Goal: Task Accomplishment & Management: Manage account settings

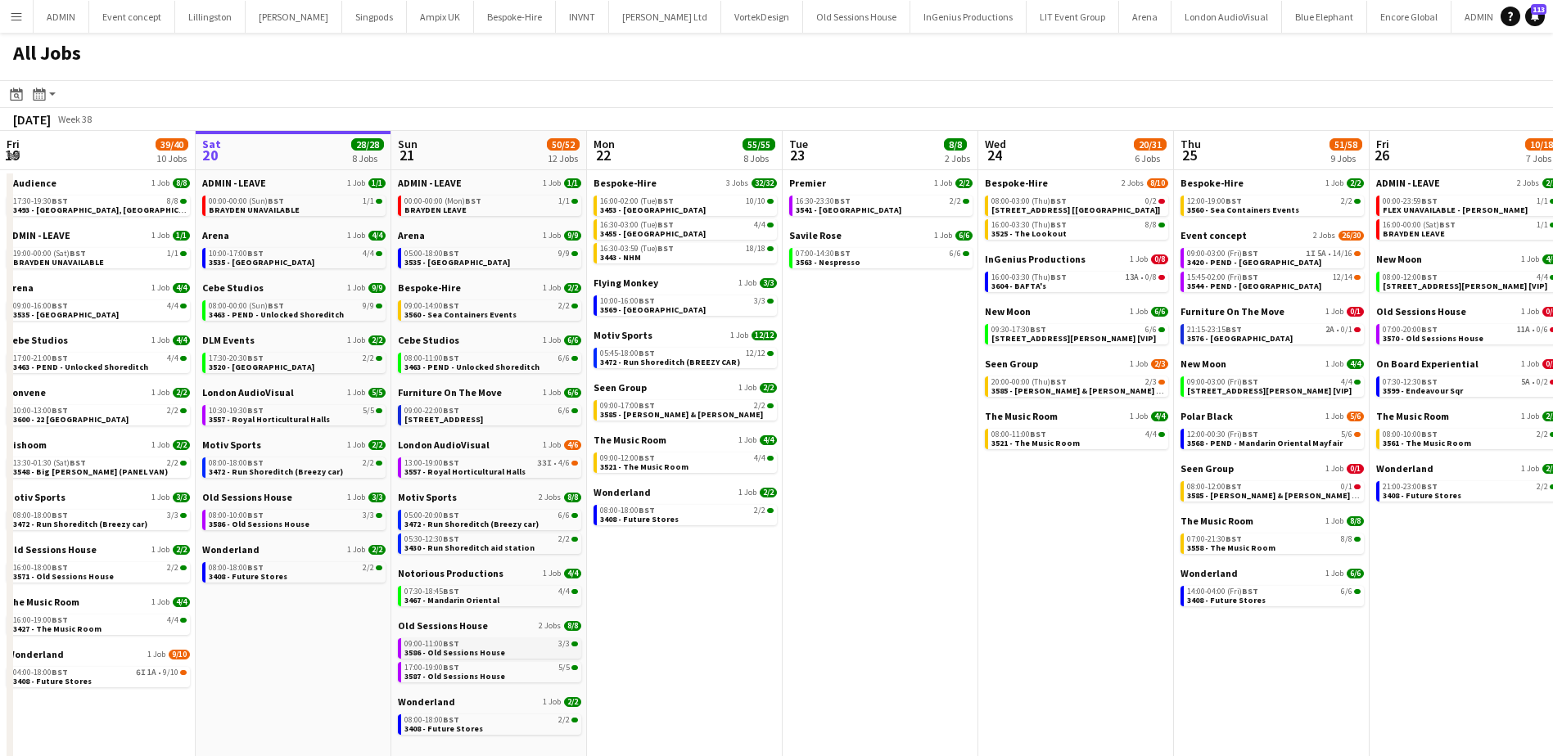
click at [454, 648] on span "3586 - Old Sessions House" at bounding box center [454, 653] width 101 height 11
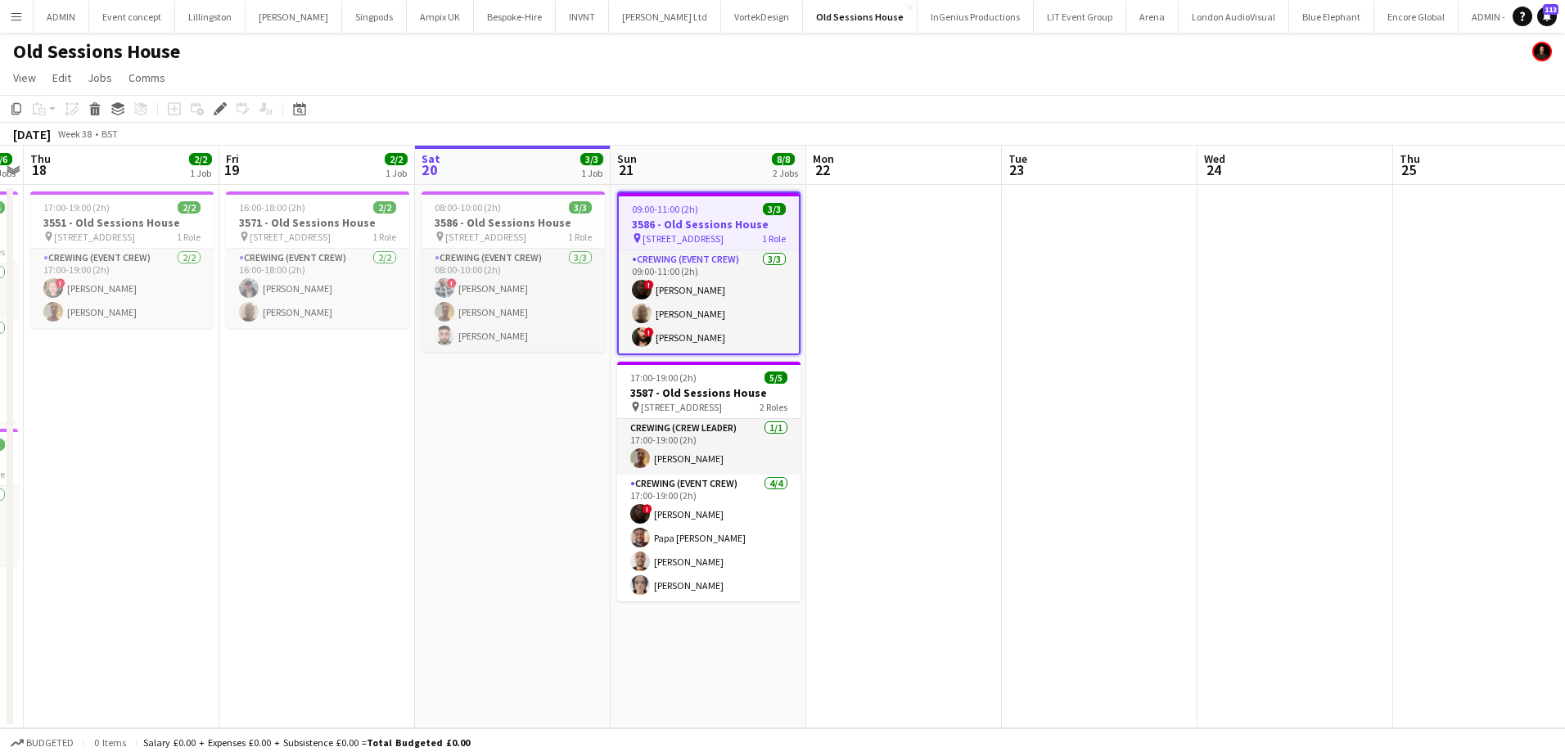
click at [679, 218] on h3 "3586 - Old Sessions House" at bounding box center [709, 224] width 180 height 15
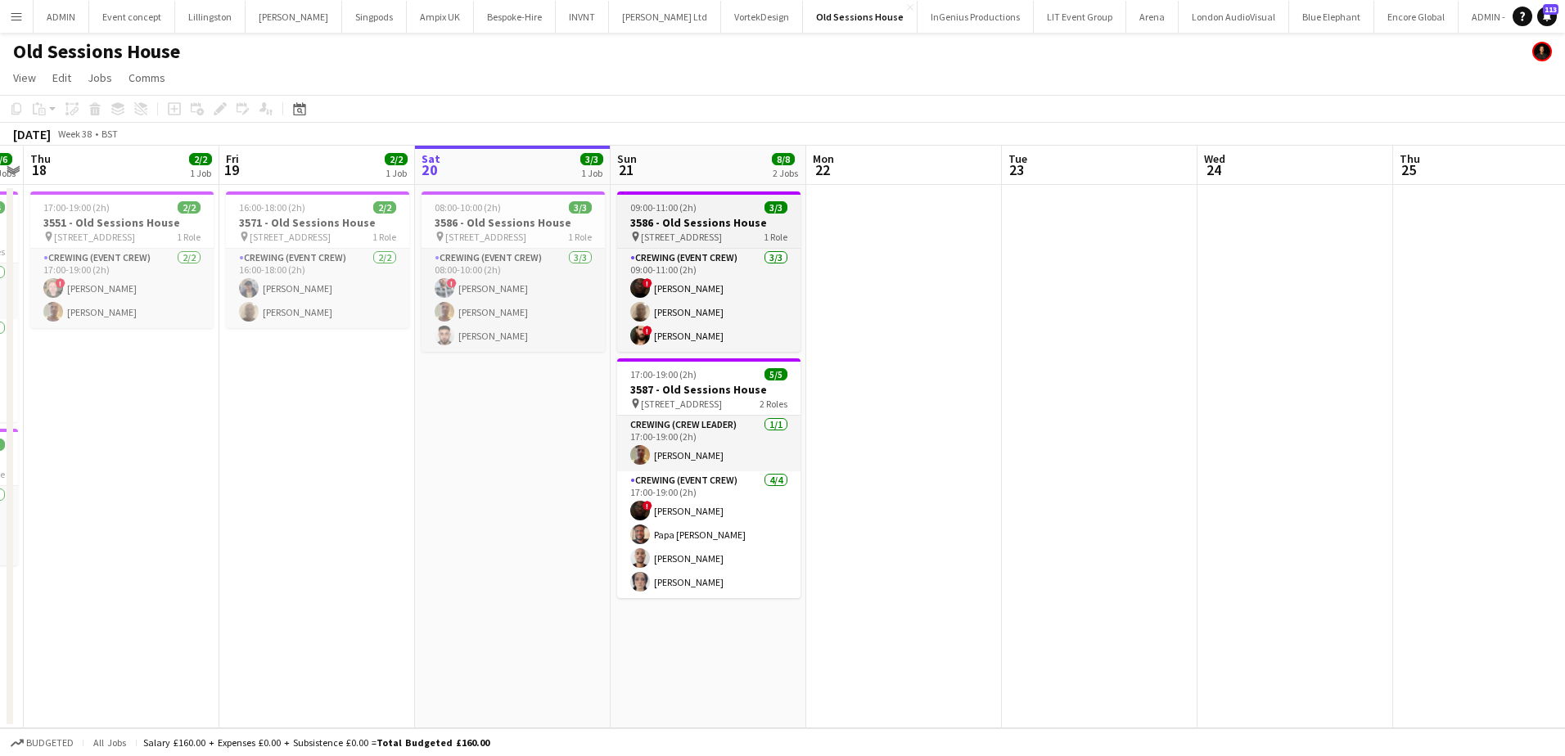
click at [684, 223] on h3 "3586 - Old Sessions House" at bounding box center [708, 222] width 183 height 15
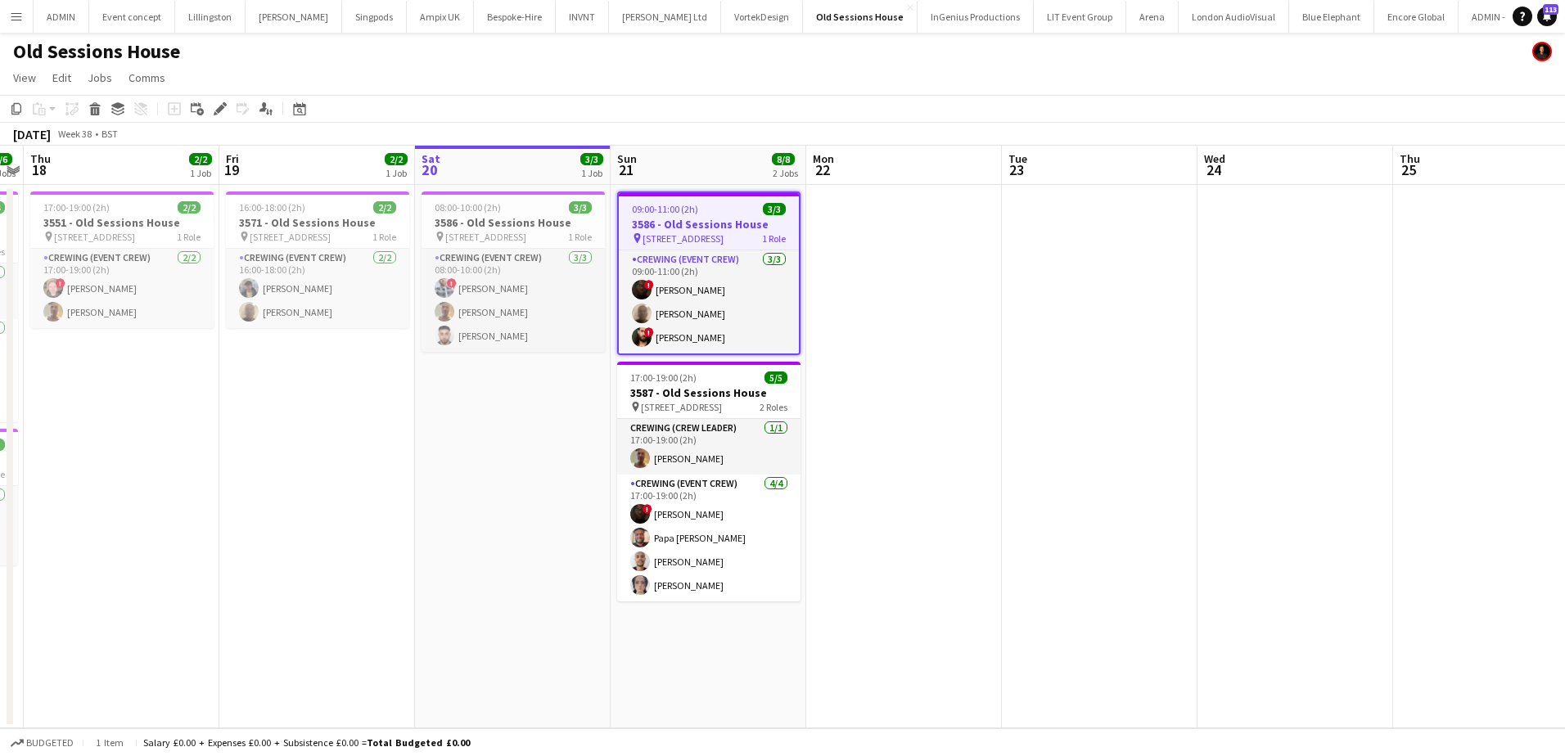
click at [221, 113] on icon "Edit" at bounding box center [220, 108] width 13 height 13
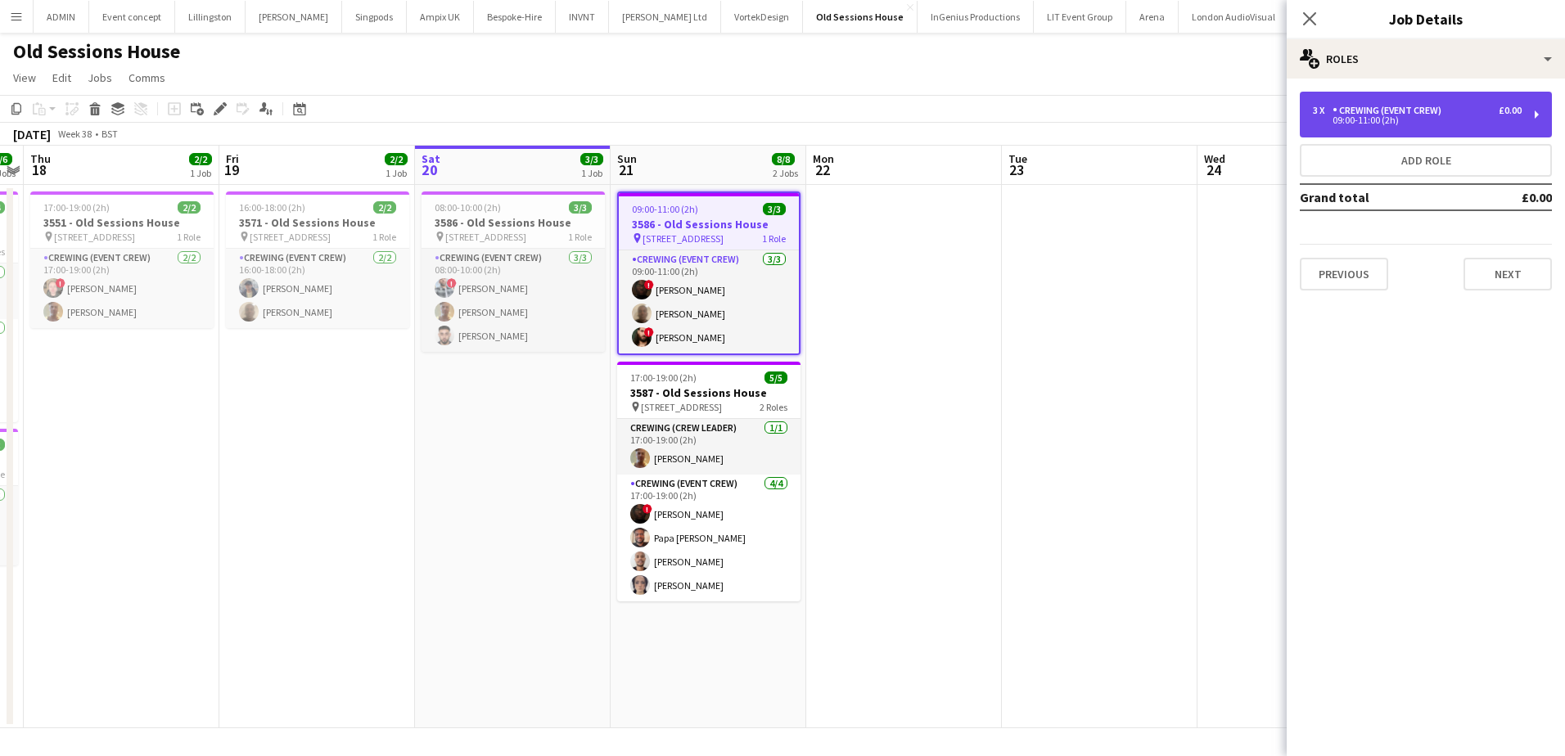
click at [1415, 108] on div "Crewing (Event Crew)" at bounding box center [1390, 110] width 115 height 11
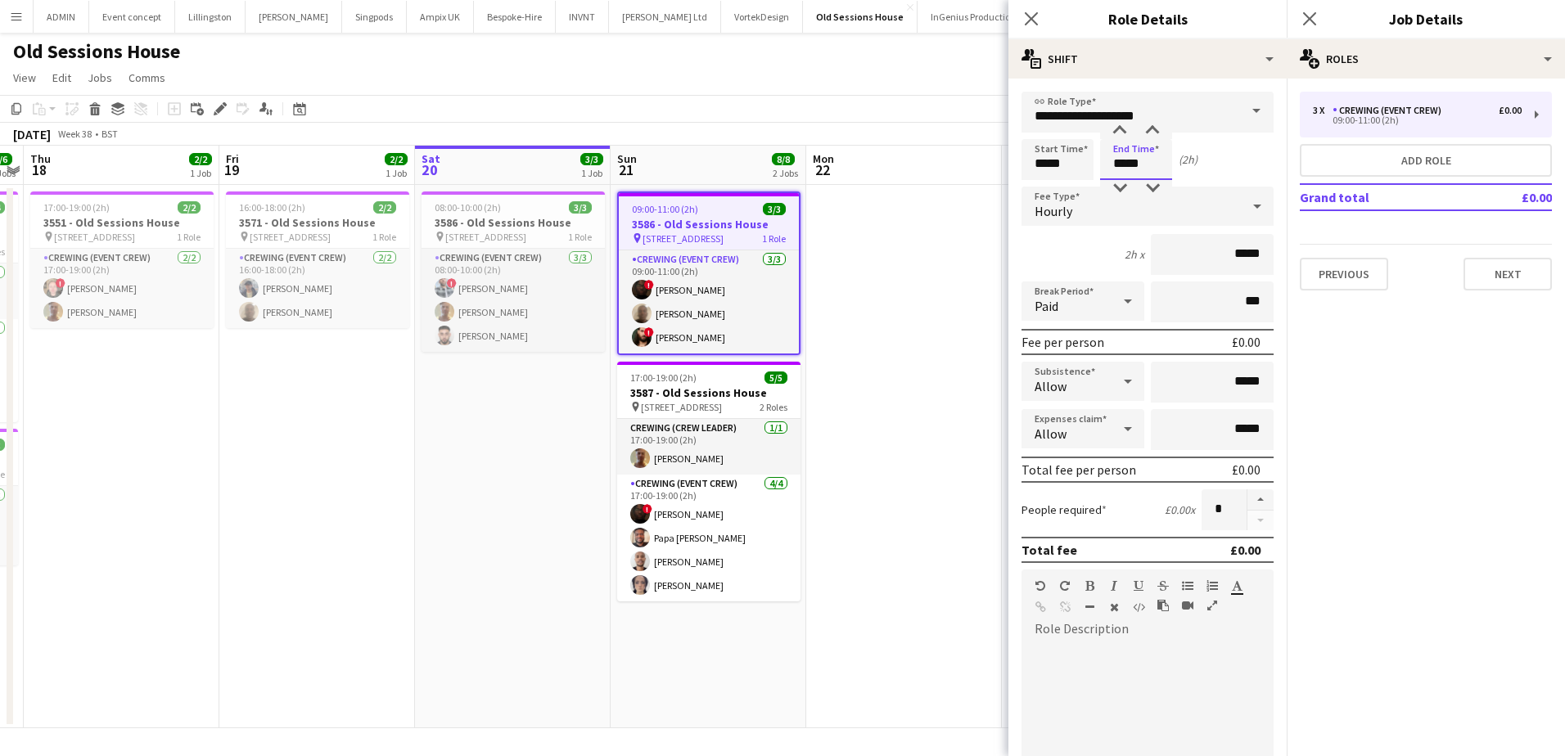
click at [1123, 171] on input "*****" at bounding box center [1136, 159] width 72 height 41
type input "*****"
click at [1123, 133] on div at bounding box center [1119, 131] width 33 height 16
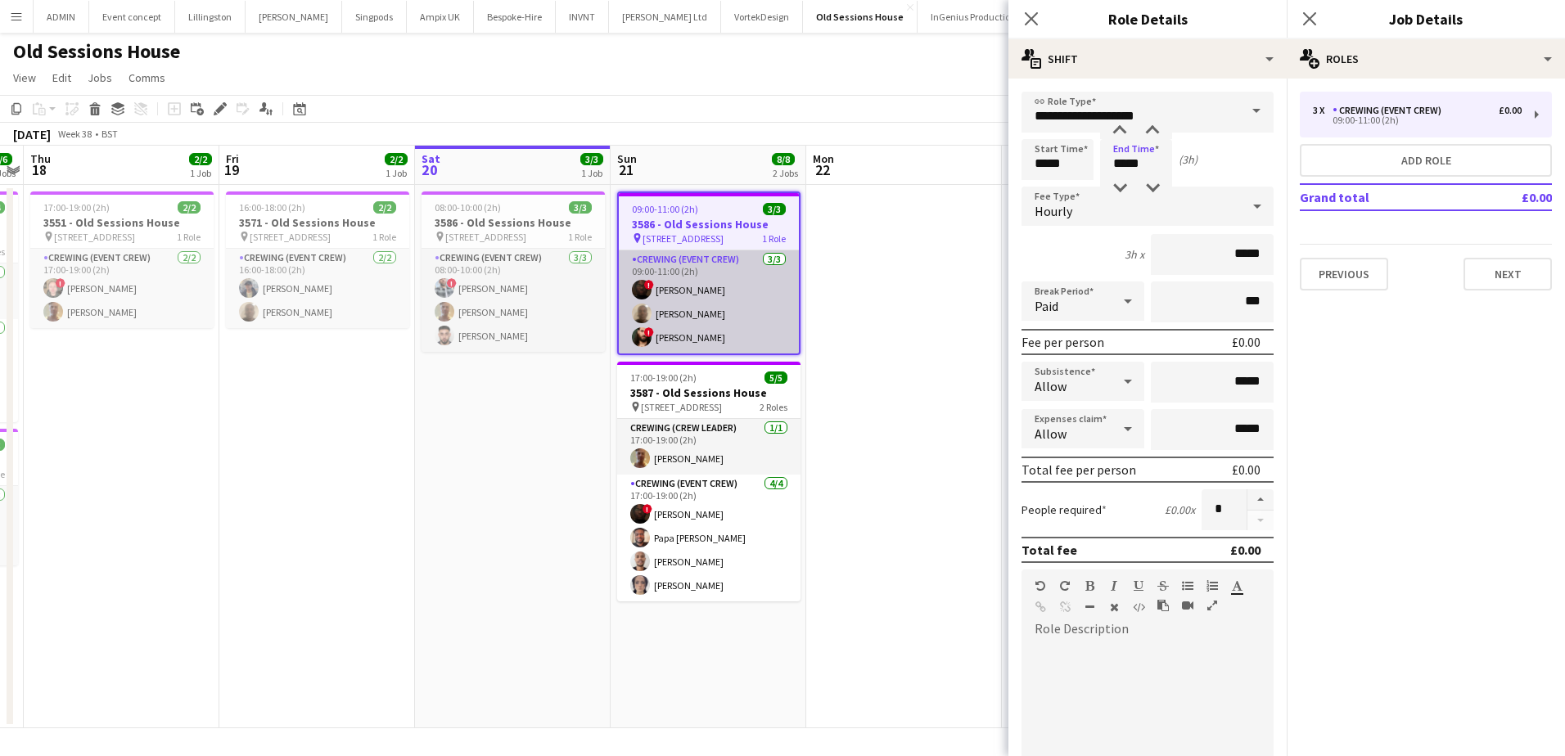
click at [713, 287] on app-card-role "Crewing (Event Crew) [DATE] 09:00-11:00 (2h) ! [PERSON_NAME] [PERSON_NAME] ! [P…" at bounding box center [709, 301] width 180 height 103
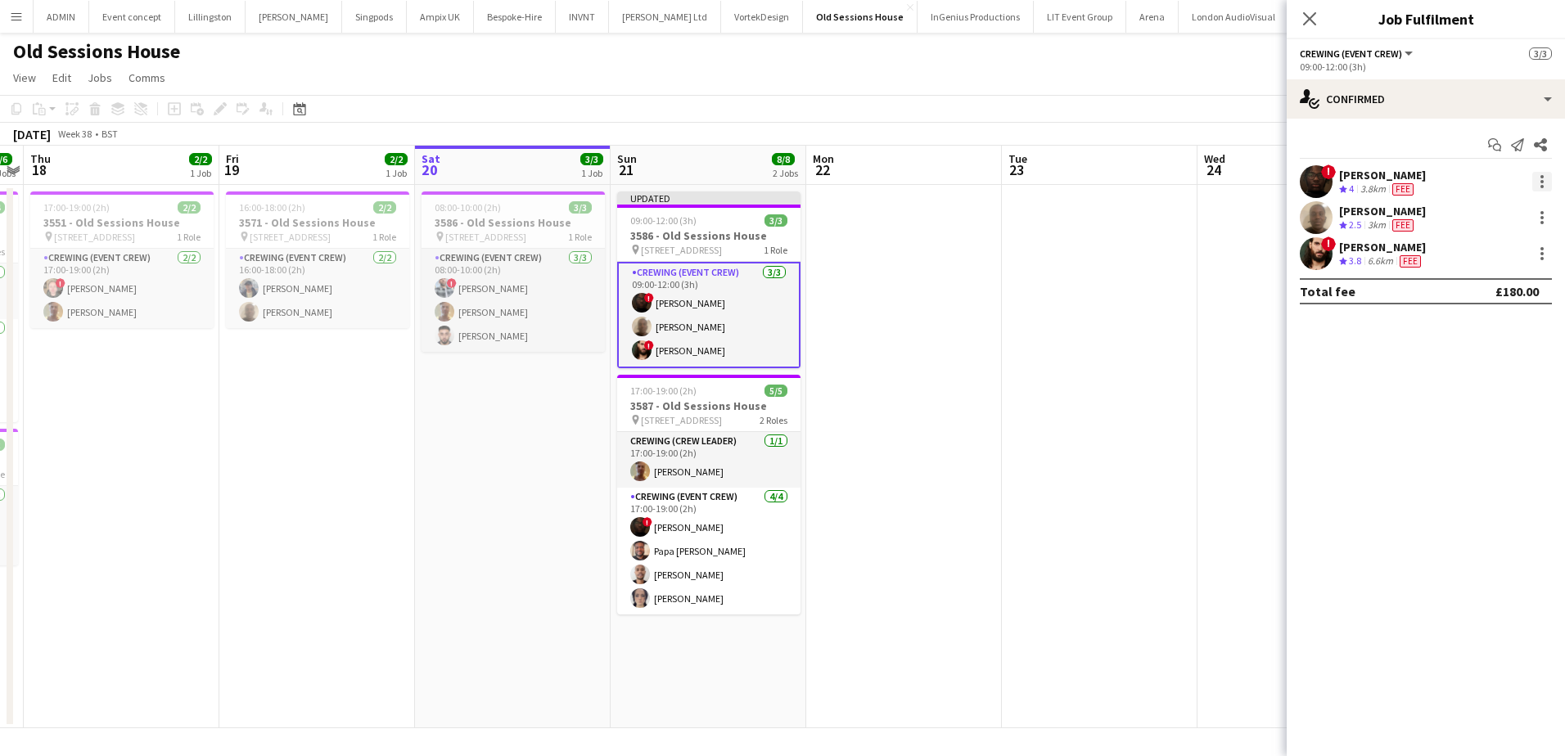
click at [1543, 178] on div at bounding box center [1542, 176] width 3 height 3
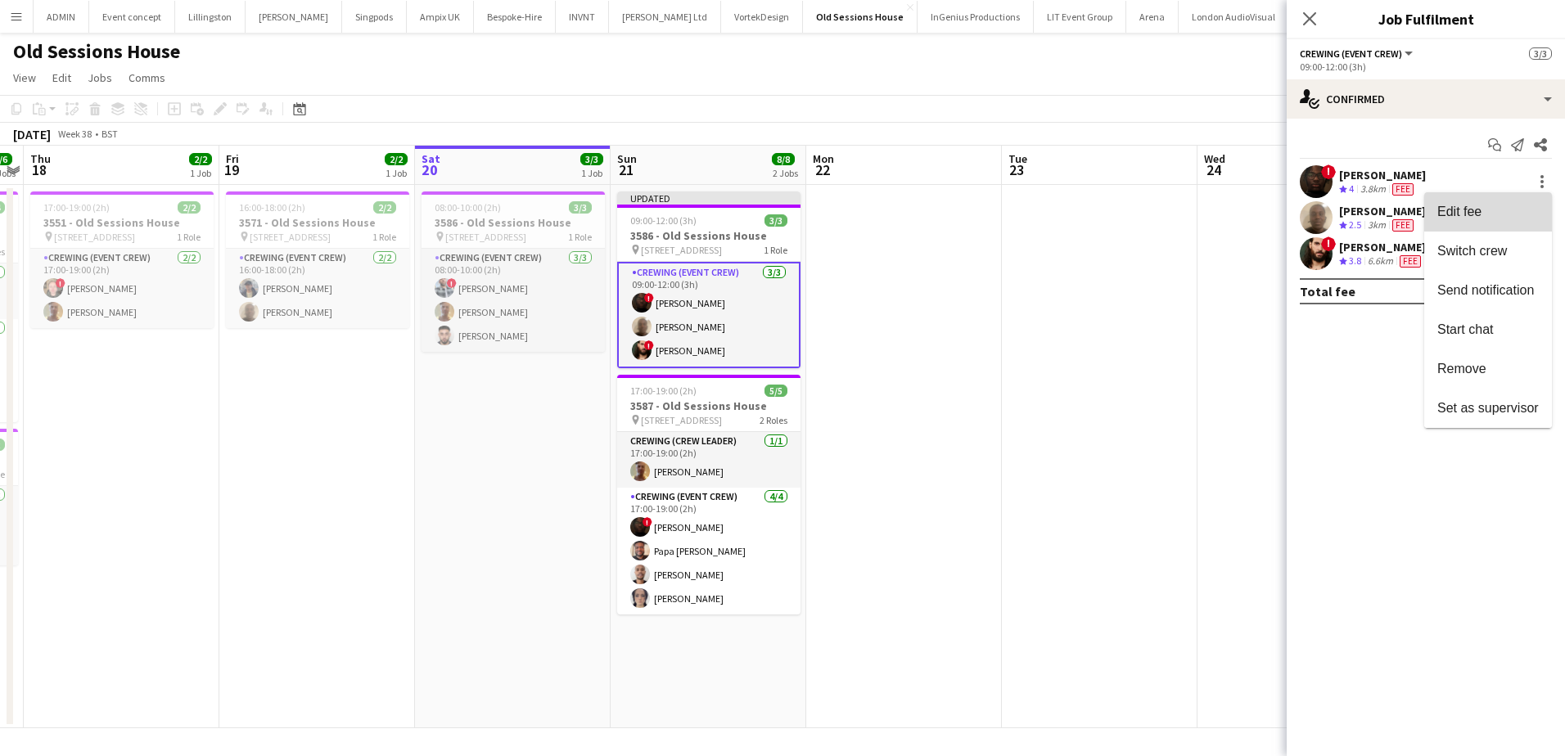
click at [1478, 215] on span "Edit fee" at bounding box center [1459, 212] width 44 height 14
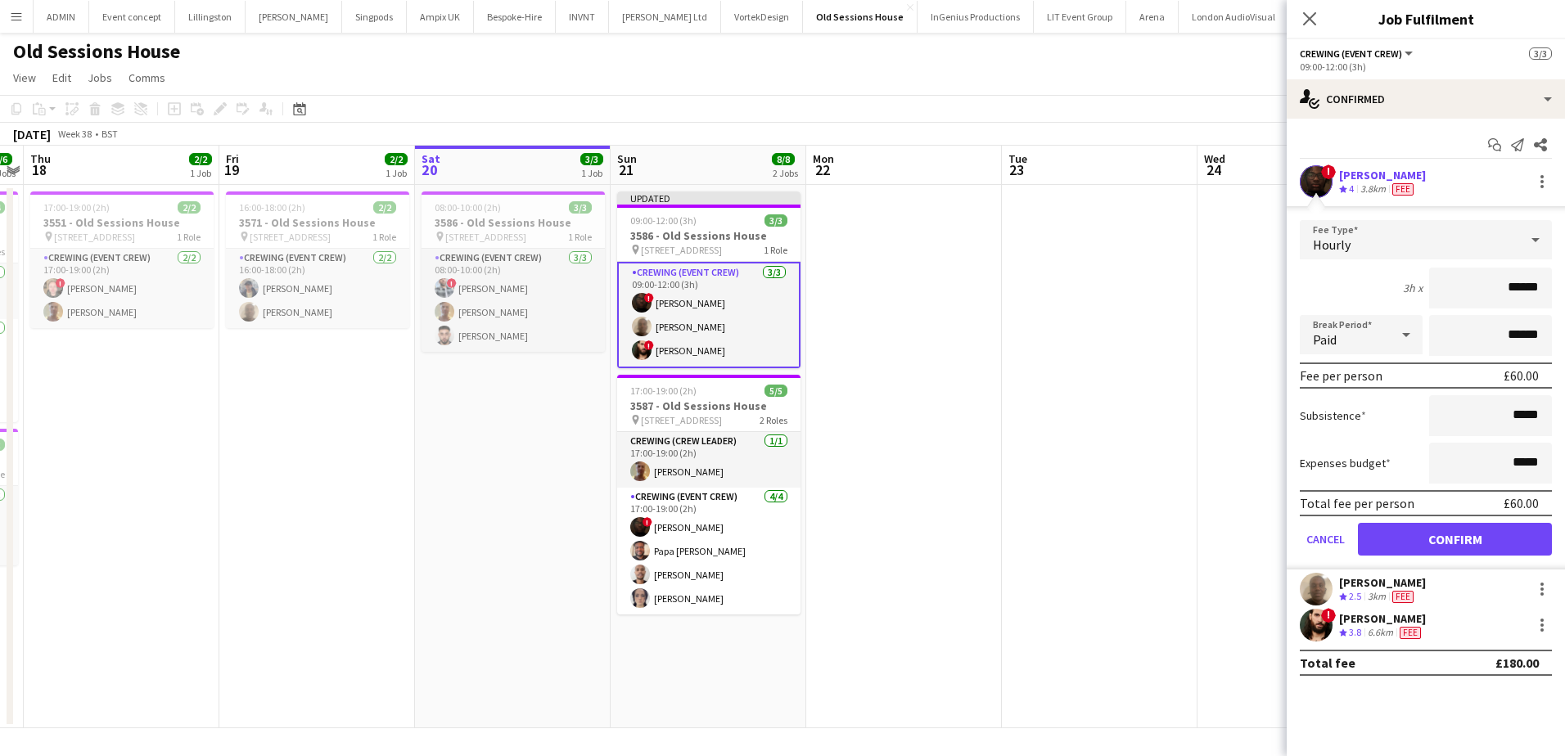
drag, startPoint x: 1506, startPoint y: 288, endPoint x: 1555, endPoint y: 288, distance: 49.1
click at [1555, 288] on form "Fee Type Hourly 3h x ****** Break Period Paid ****** Fee per person £60.00 Subs…" at bounding box center [1426, 395] width 278 height 350
click at [918, 289] on app-date-cell at bounding box center [904, 457] width 196 height 544
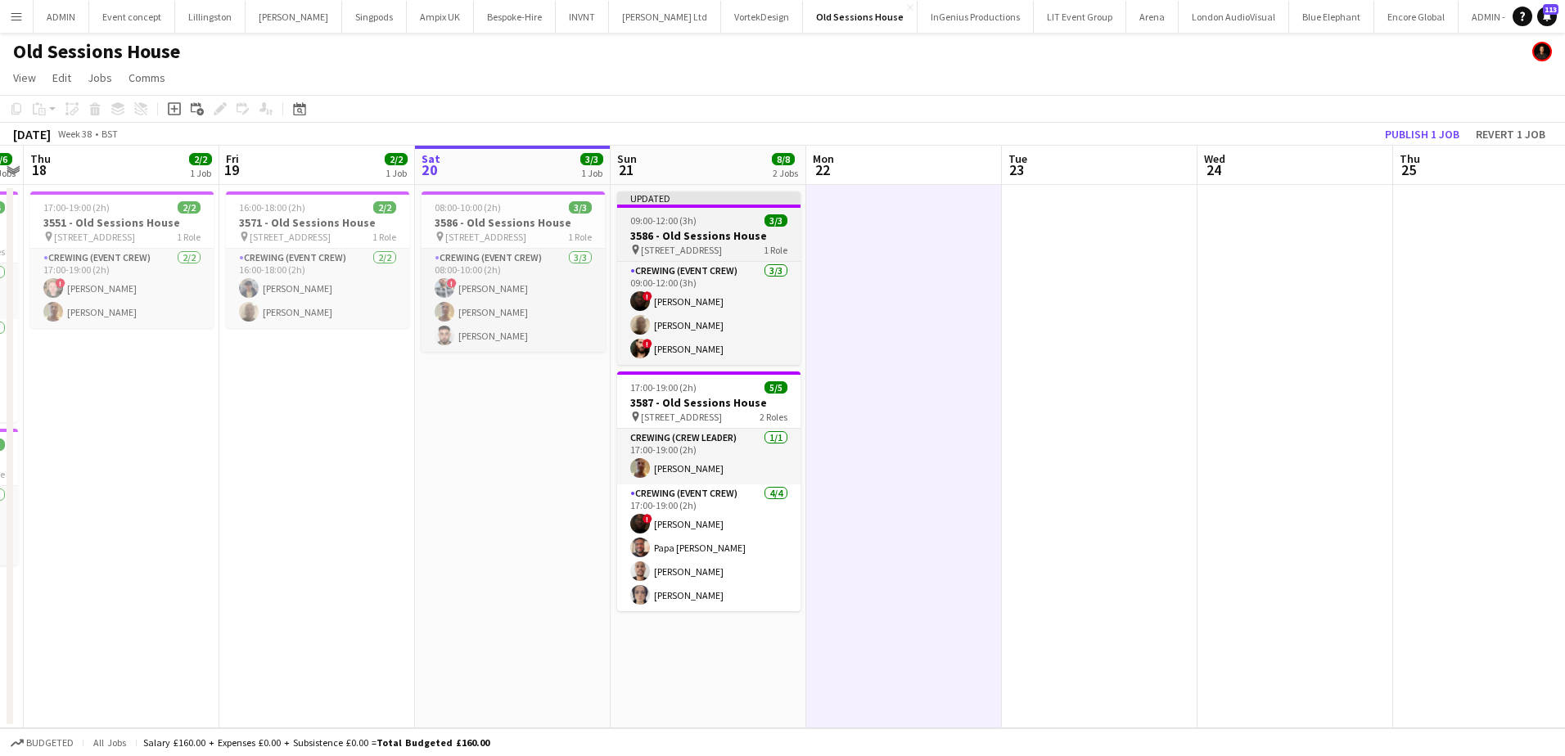
click at [697, 224] on div "09:00-12:00 (3h) 3/3" at bounding box center [708, 220] width 183 height 12
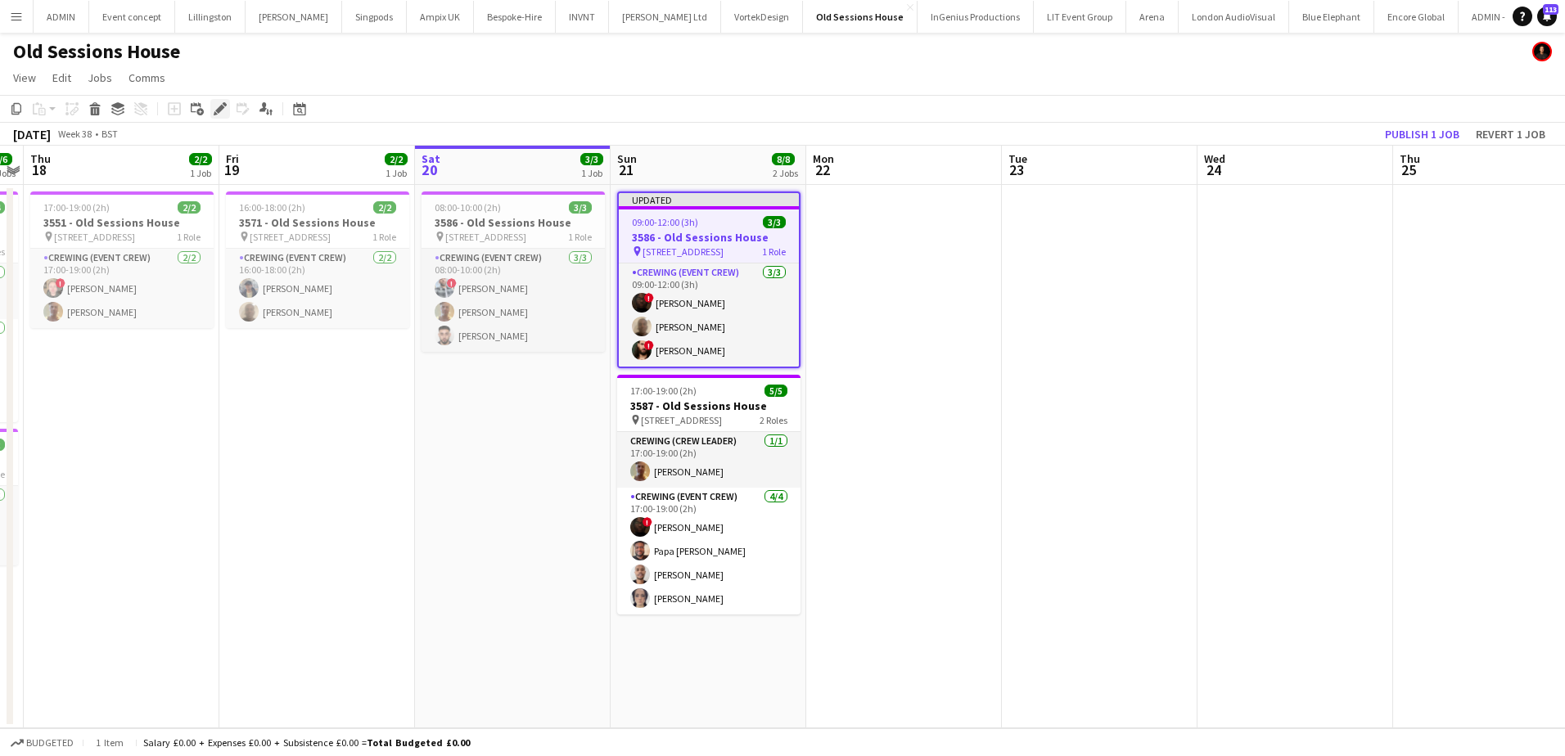
click at [223, 115] on icon "Edit" at bounding box center [220, 108] width 13 height 13
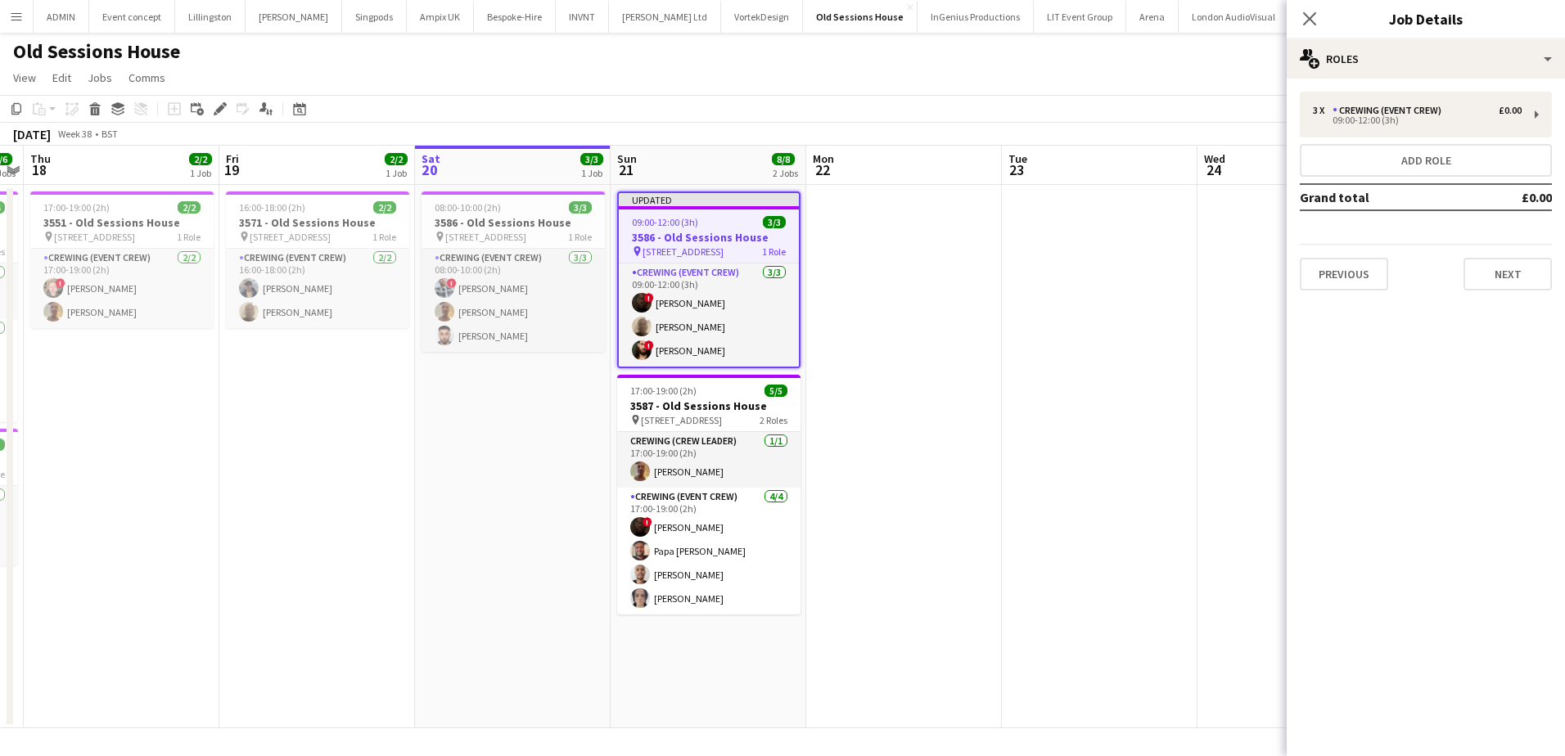
click at [1090, 267] on app-date-cell at bounding box center [1100, 457] width 196 height 544
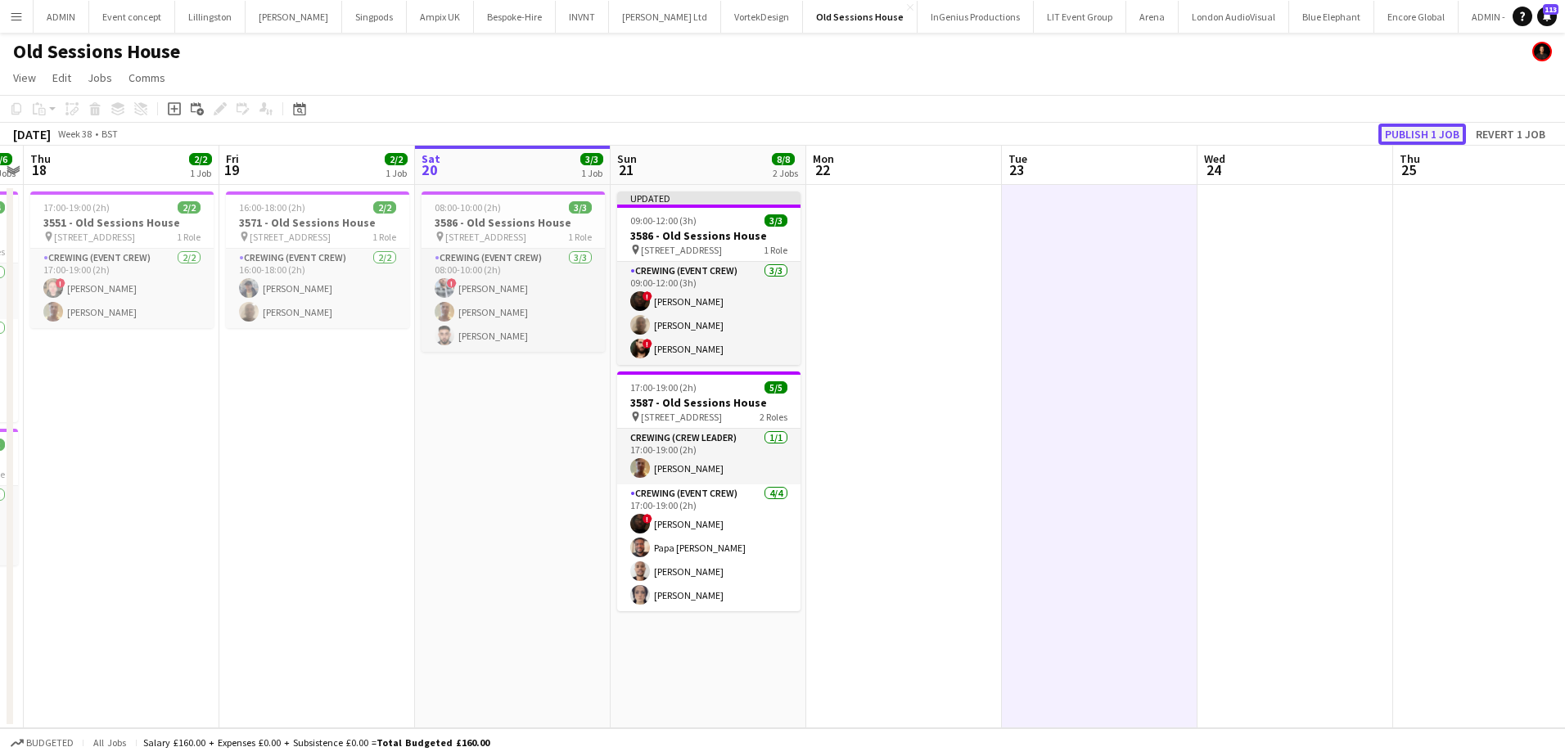
click at [1423, 133] on button "Publish 1 job" at bounding box center [1423, 134] width 88 height 21
